Goal: Check status: Check status

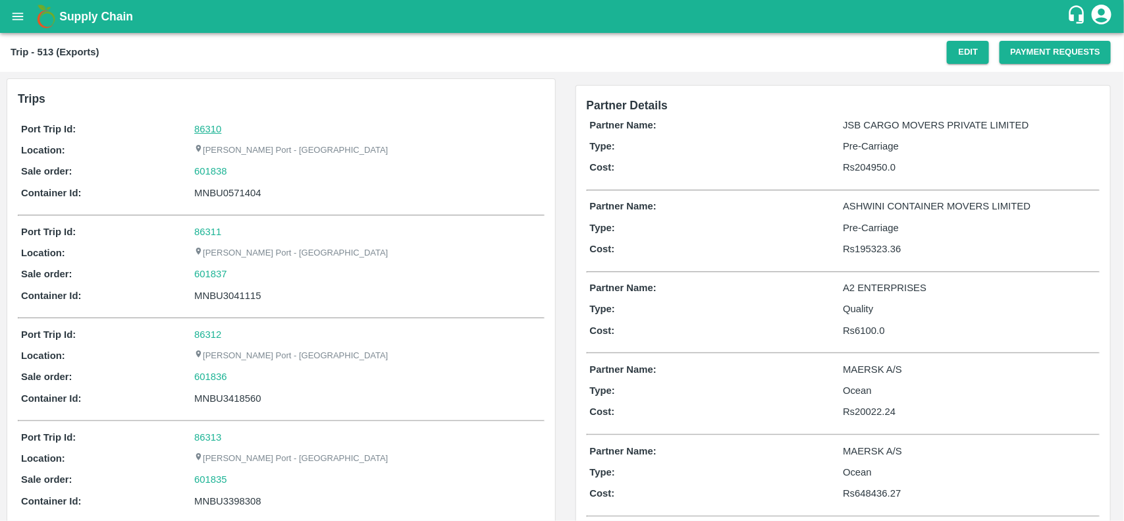
click at [201, 130] on link "86310" at bounding box center [207, 129] width 27 height 11
click at [231, 169] on div "601838" at bounding box center [367, 171] width 346 height 14
copy link "601838"
click at [231, 169] on div "601838" at bounding box center [367, 171] width 346 height 14
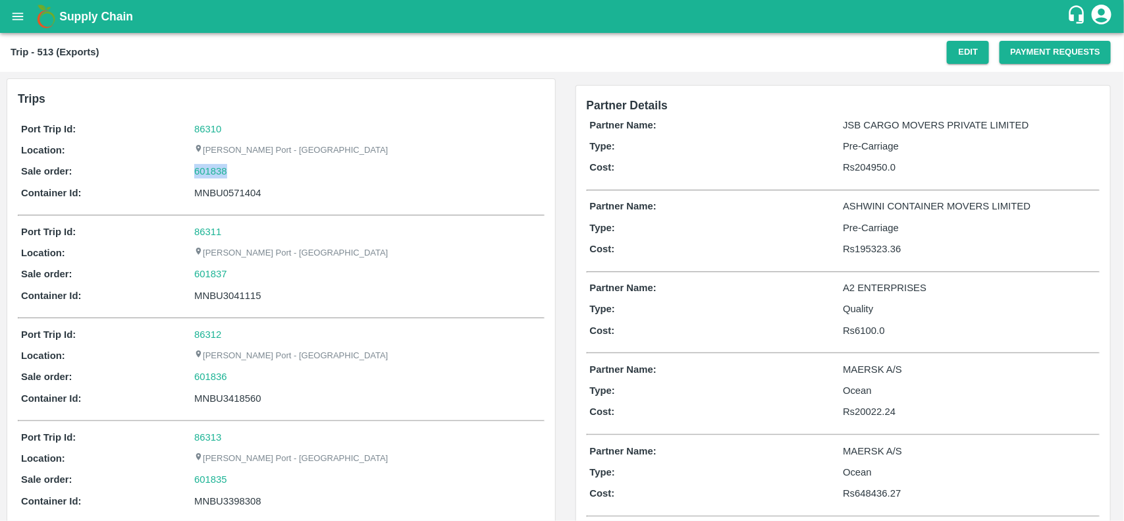
click at [231, 169] on div "601838" at bounding box center [367, 171] width 346 height 14
click at [201, 170] on link "601838" at bounding box center [210, 171] width 33 height 14
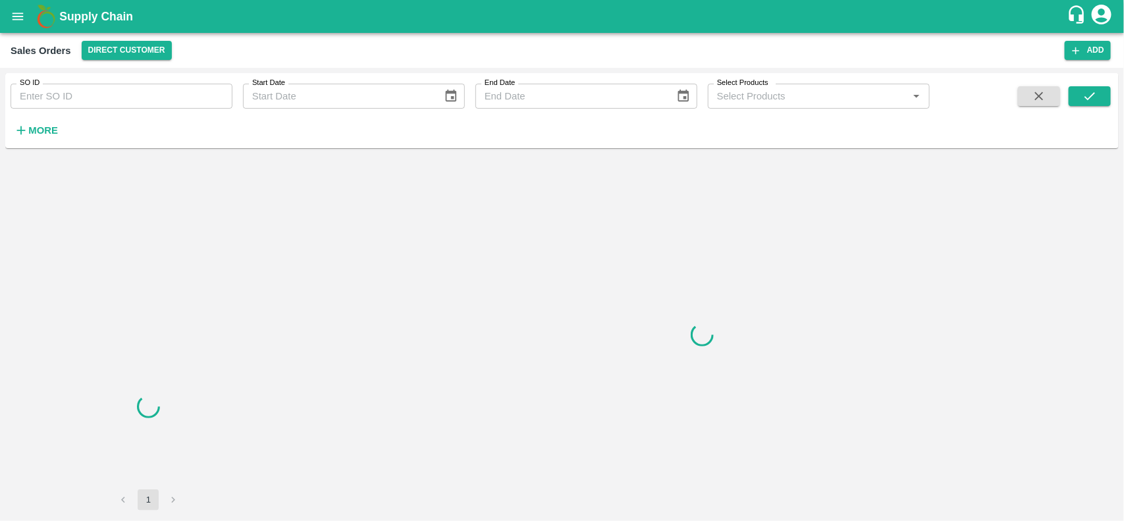
click at [158, 99] on input "SO ID" at bounding box center [122, 96] width 222 height 25
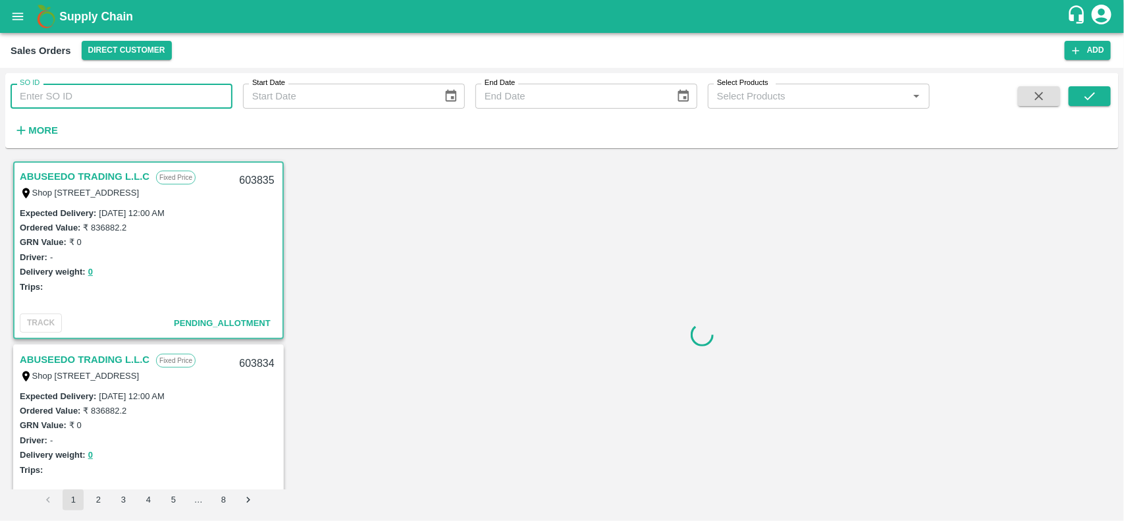
click at [158, 99] on input "SO ID" at bounding box center [122, 96] width 222 height 25
paste input "601838"
click at [158, 99] on input "601838" at bounding box center [122, 96] width 222 height 25
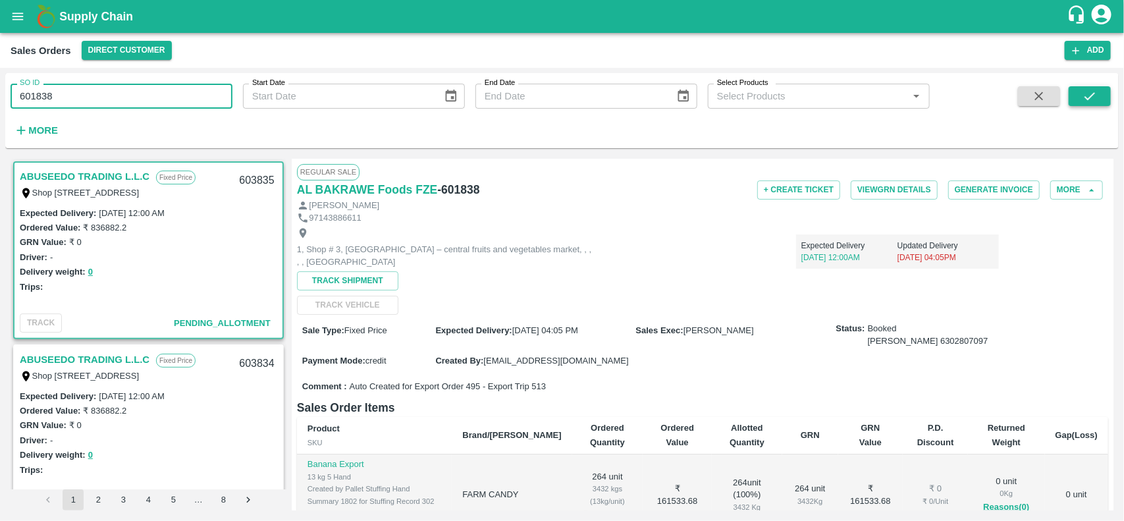
type input "601838"
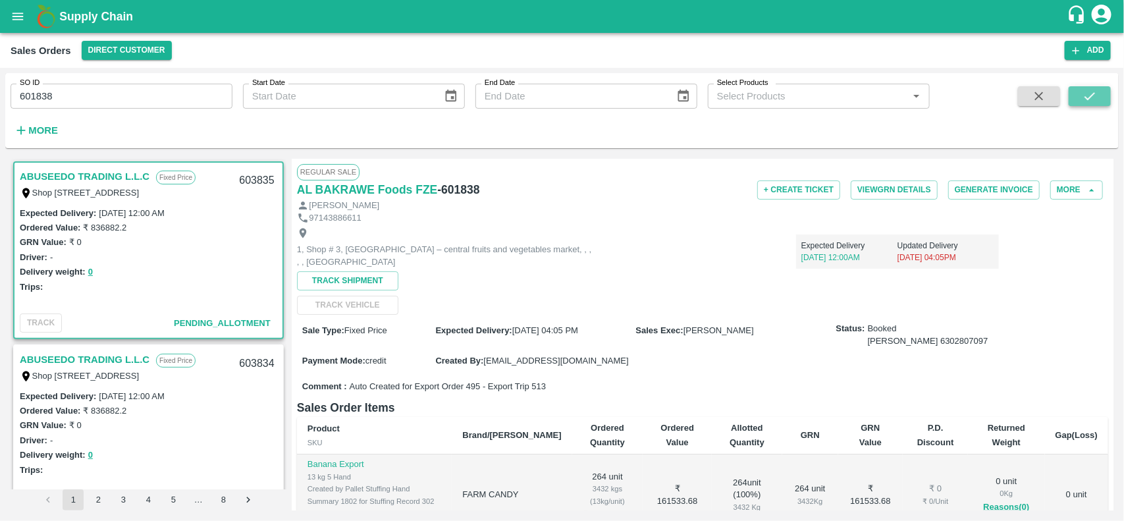
click at [1079, 92] on button "submit" at bounding box center [1090, 96] width 42 height 20
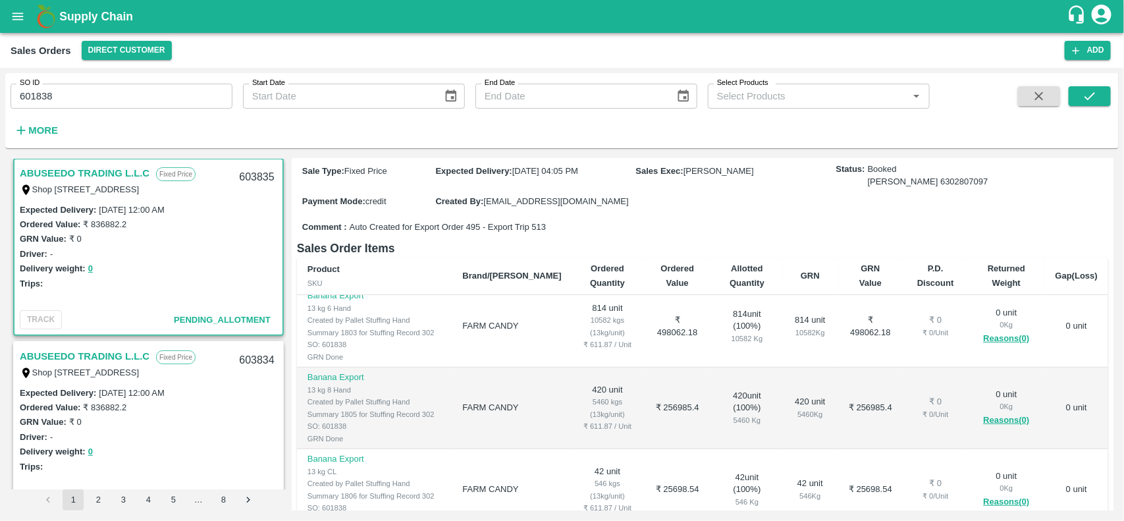
scroll to position [323, 0]
